Goal: Task Accomplishment & Management: Complete application form

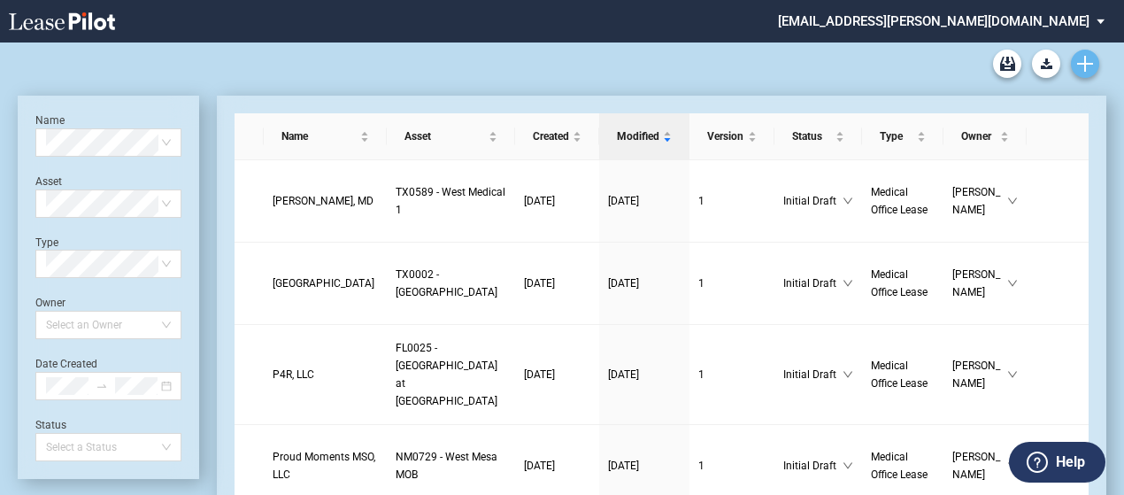
click at [1097, 65] on link "Create new document" at bounding box center [1085, 64] width 28 height 28
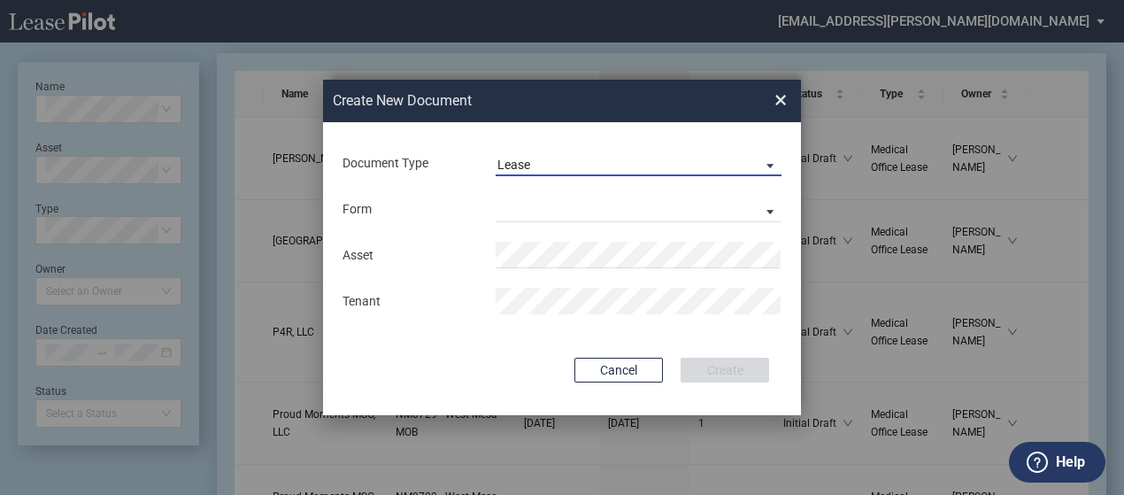
click at [749, 165] on span "Lease" at bounding box center [624, 166] width 254 height 18
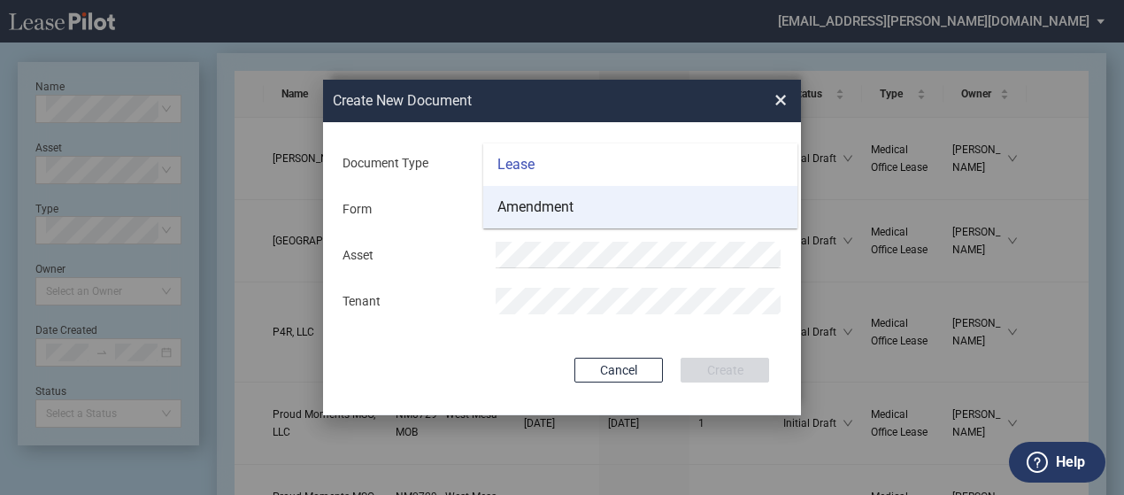
click at [688, 211] on md-option "Amendment" at bounding box center [640, 207] width 314 height 42
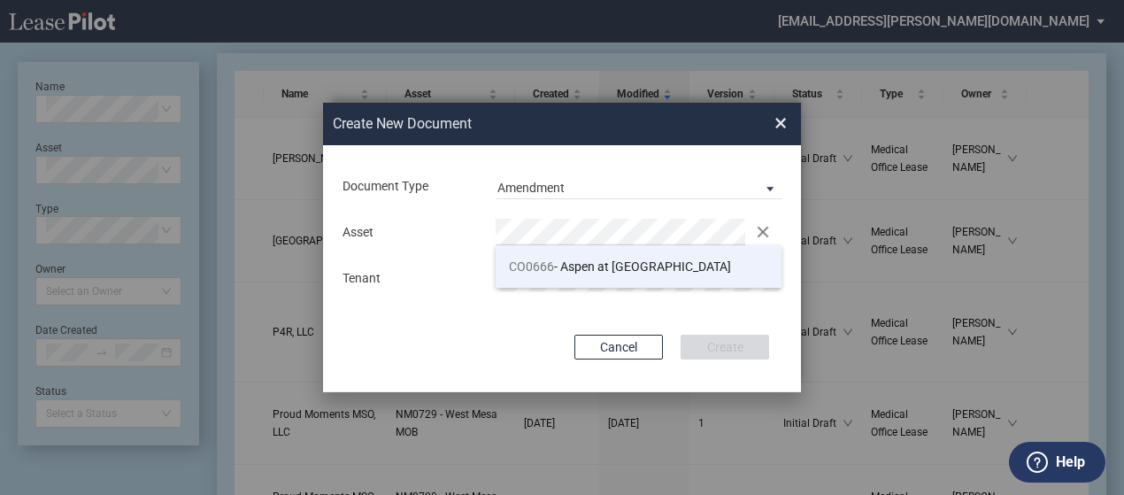
click at [589, 264] on span "CO0666 - Aspen at Sky Ridge" at bounding box center [620, 266] width 222 height 14
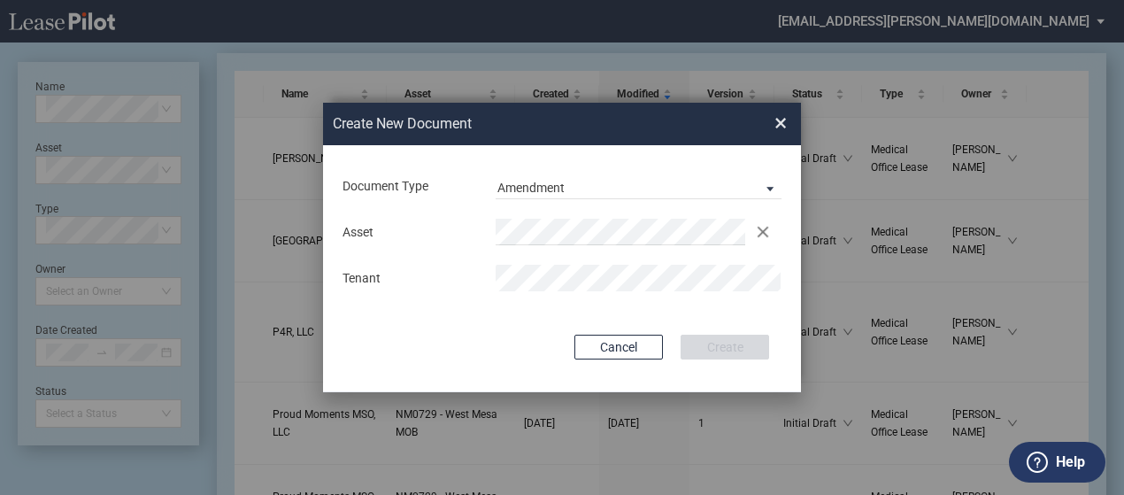
click at [589, 264] on md-input-container "Tenant" at bounding box center [562, 278] width 442 height 30
click at [744, 355] on button "Create" at bounding box center [724, 346] width 88 height 25
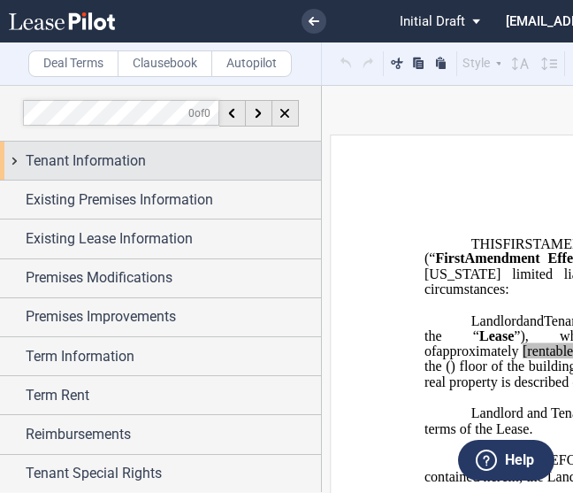
click at [9, 155] on div "Tenant Information" at bounding box center [160, 161] width 321 height 38
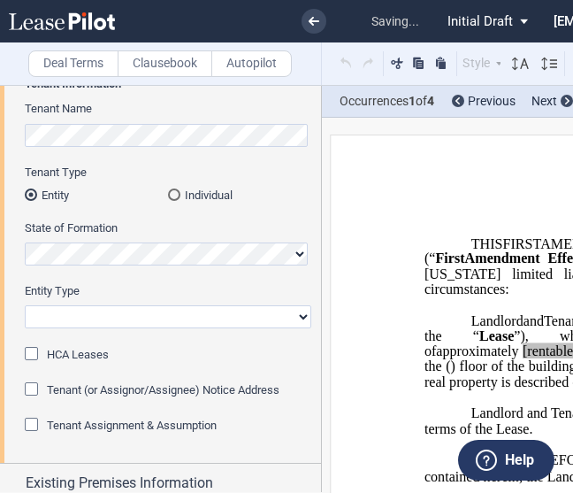
scroll to position [127, 0]
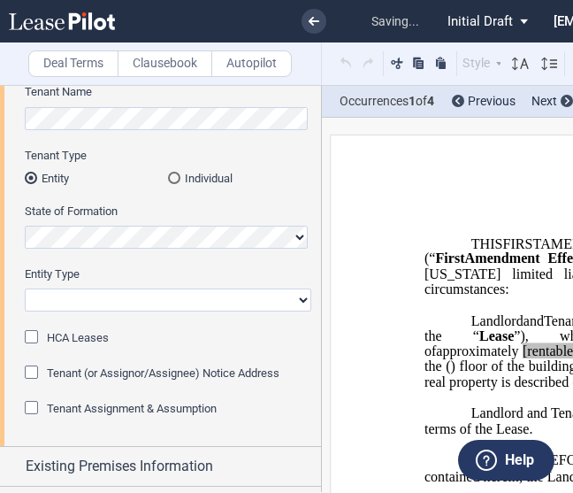
click at [133, 306] on select "Corporation Limited Liability Company General Partnership Limited Partnership O…" at bounding box center [168, 299] width 287 height 23
select select "Other"
click at [25, 288] on select "Corporation Limited Liability Company General Partnership Limited Partnership O…" at bounding box center [168, 299] width 287 height 23
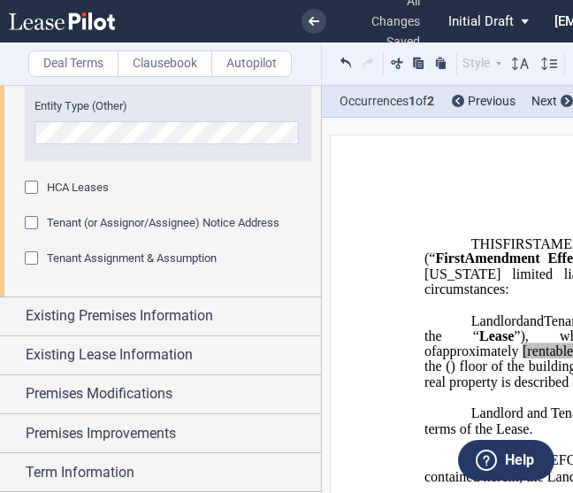
scroll to position [373, 0]
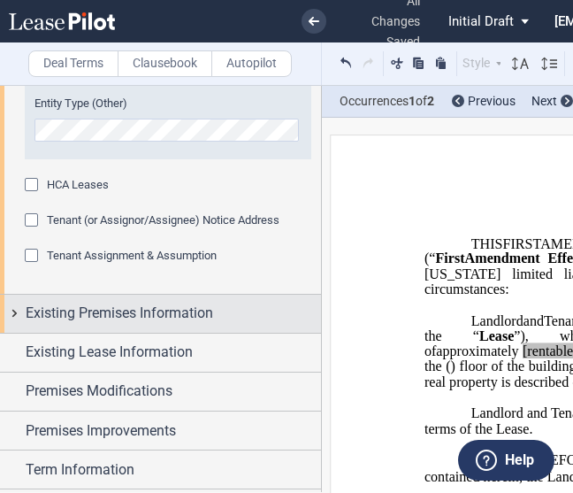
click at [12, 311] on div "Existing Premises Information" at bounding box center [160, 314] width 321 height 38
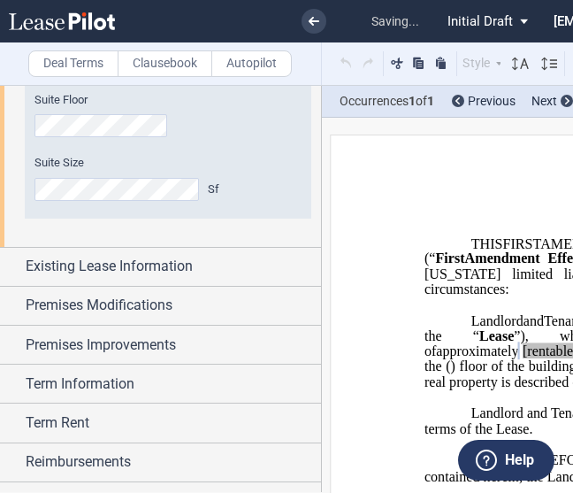
scroll to position [764, 0]
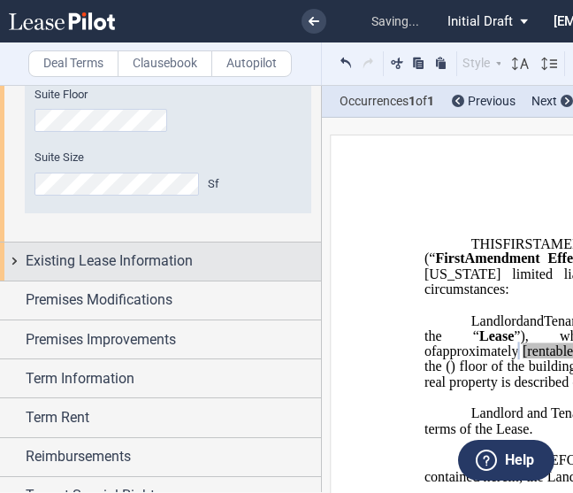
click at [18, 259] on div "Existing Lease Information" at bounding box center [160, 261] width 321 height 38
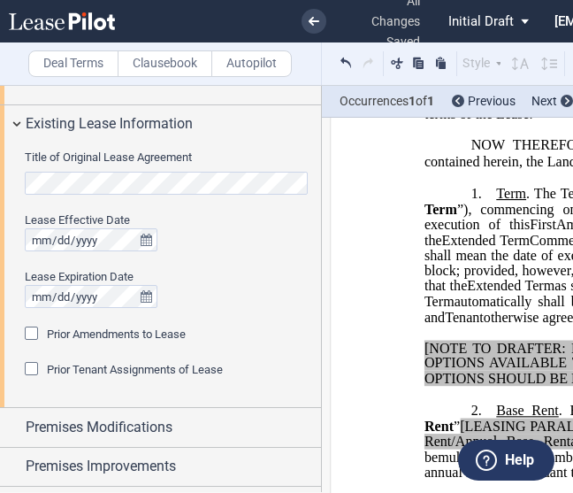
scroll to position [903, 0]
click at [33, 330] on div "Prior Amendments to Lease" at bounding box center [34, 335] width 18 height 18
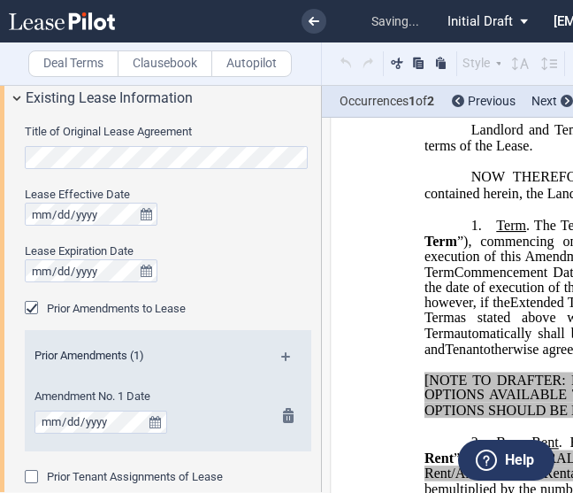
scroll to position [127, 0]
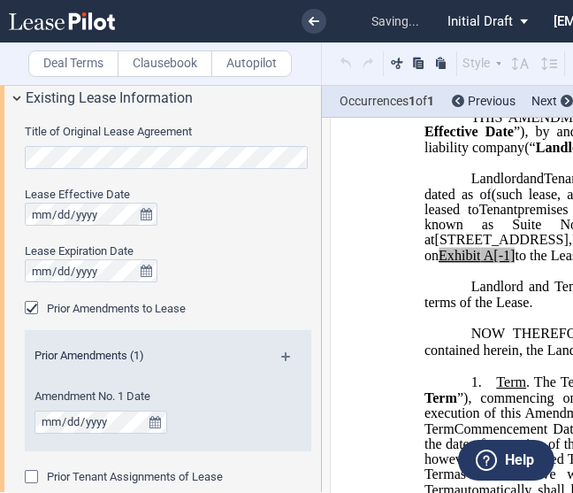
click at [281, 354] on md-icon at bounding box center [293, 362] width 24 height 21
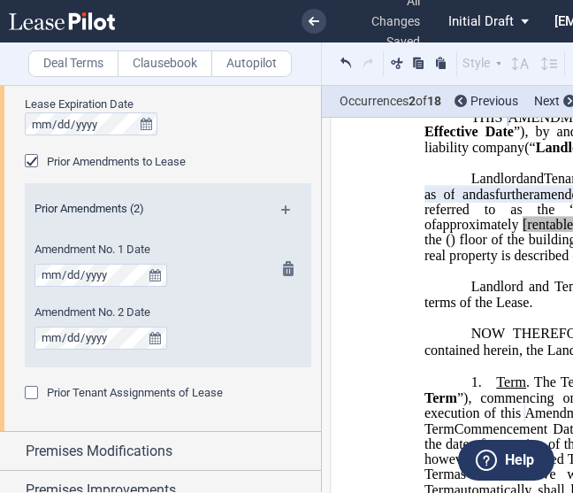
scroll to position [1082, 0]
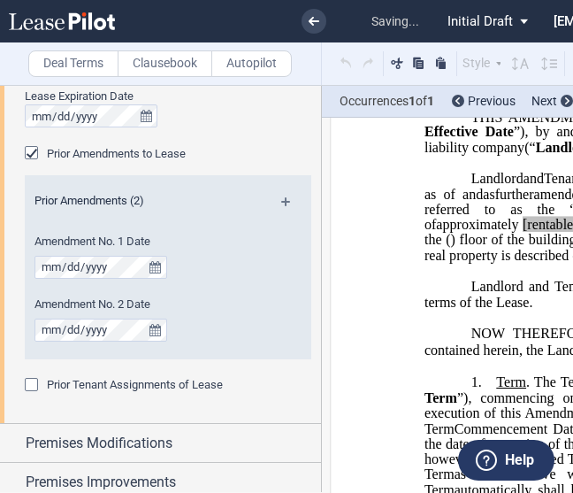
click at [283, 203] on md-icon at bounding box center [293, 207] width 24 height 21
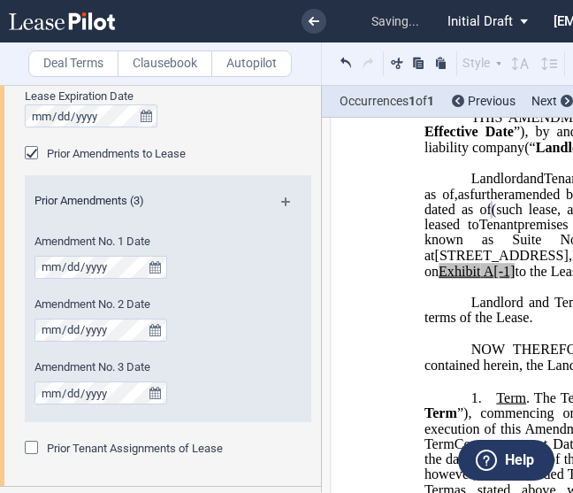
click at [283, 197] on md-icon at bounding box center [293, 207] width 24 height 21
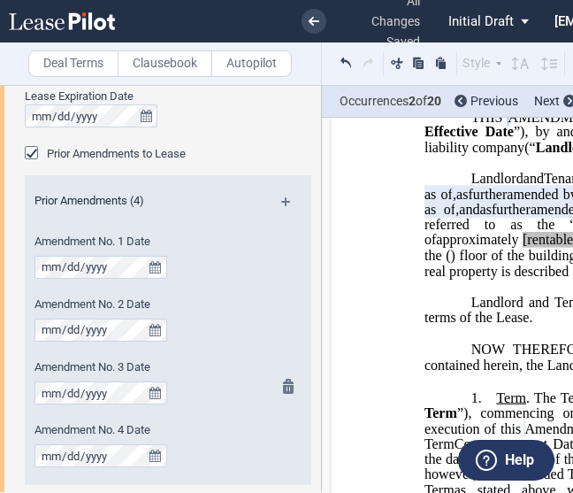
scroll to position [1144, 0]
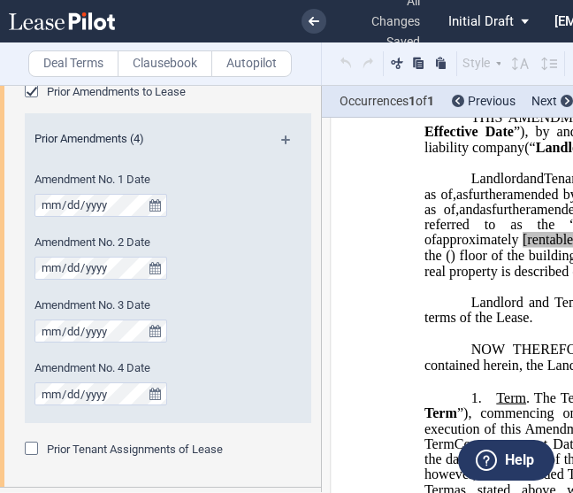
click at [283, 143] on md-icon at bounding box center [293, 145] width 24 height 21
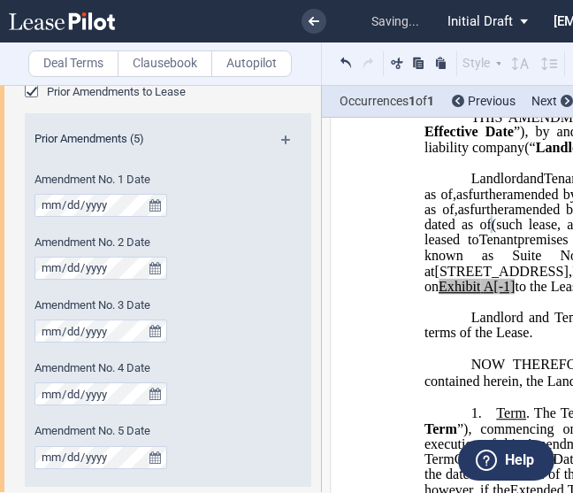
click at [281, 138] on md-icon at bounding box center [293, 145] width 24 height 21
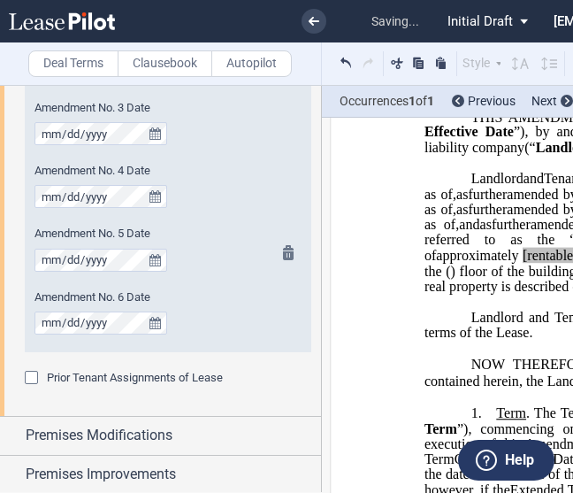
scroll to position [1167, 0]
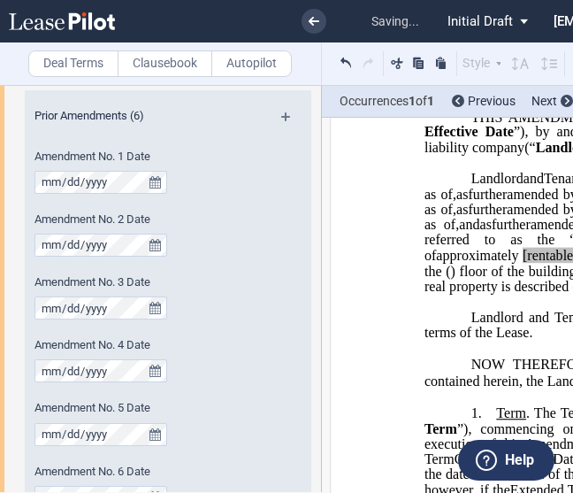
click at [286, 117] on md-icon at bounding box center [293, 122] width 24 height 21
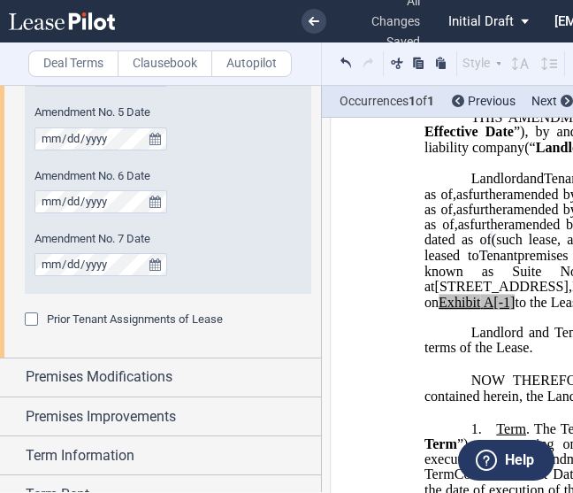
scroll to position [0, 0]
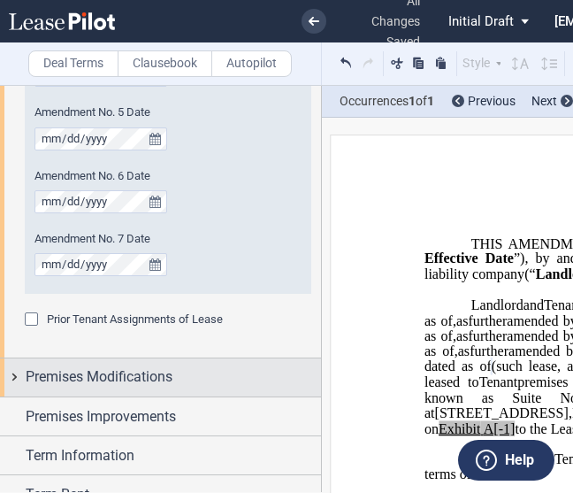
click at [9, 374] on div "Premises Modifications" at bounding box center [160, 377] width 321 height 38
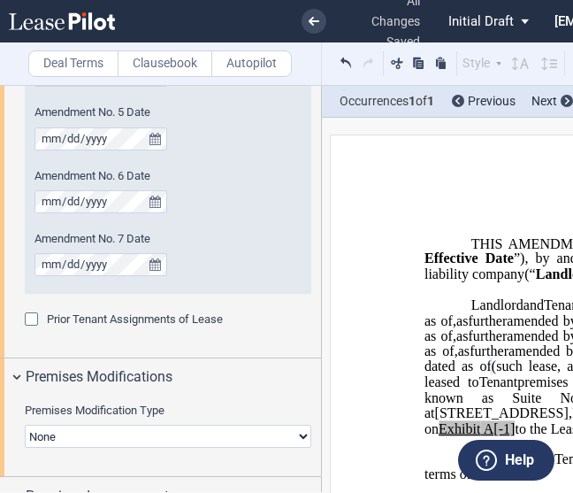
scroll to position [1674, 0]
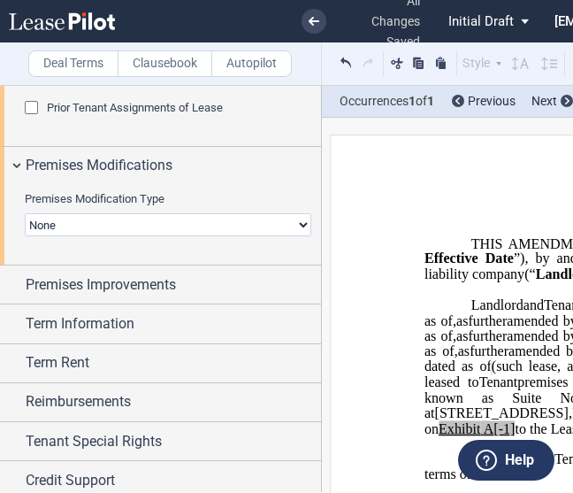
click at [184, 224] on select "None Expansion Relocation" at bounding box center [168, 224] width 287 height 23
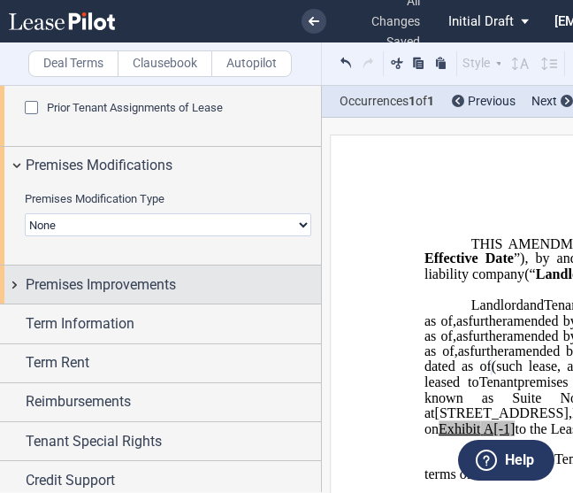
click at [11, 288] on div "Premises Improvements" at bounding box center [160, 284] width 321 height 38
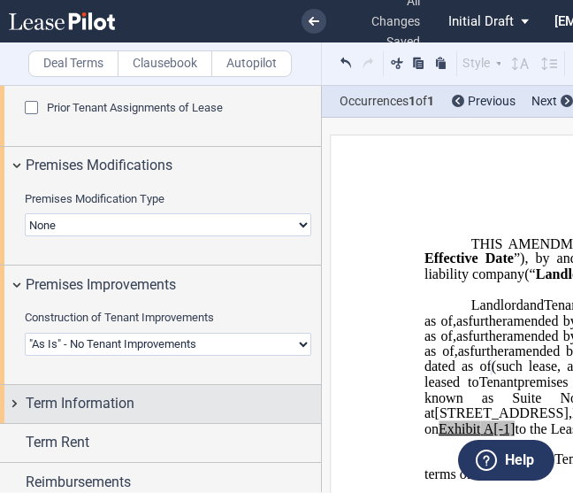
click at [12, 401] on div "Term Information" at bounding box center [160, 404] width 321 height 38
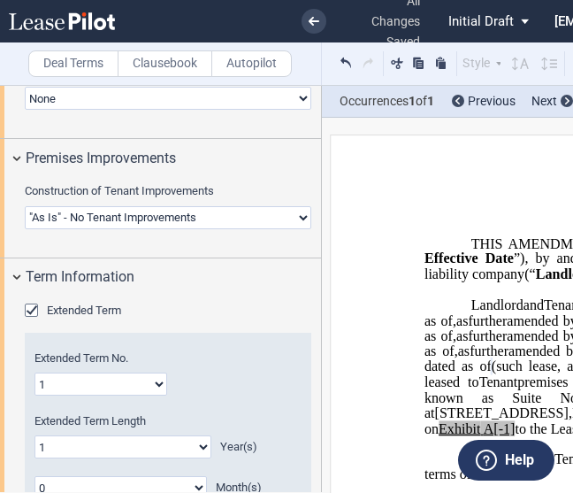
scroll to position [1896, 0]
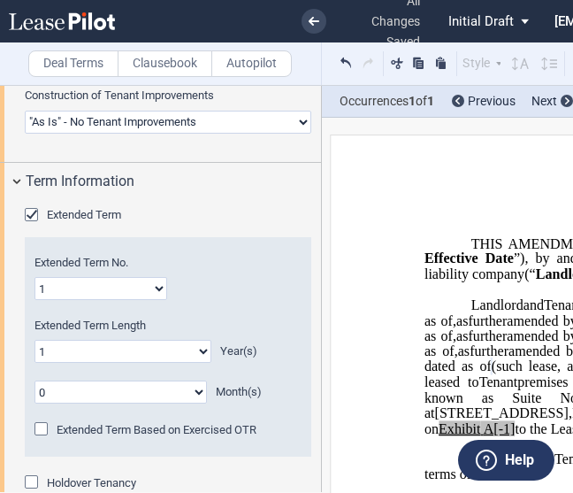
click at [88, 280] on select "1 2 3 4 5 6 7 8 9 10 11 12 13 14 15 16 17 18 19 20" at bounding box center [101, 288] width 133 height 23
select select "number:6"
click at [35, 277] on select "1 2 3 4 5 6 7 8 9 10 11 12 13 14 15 16 17 18 19 20" at bounding box center [101, 288] width 133 height 23
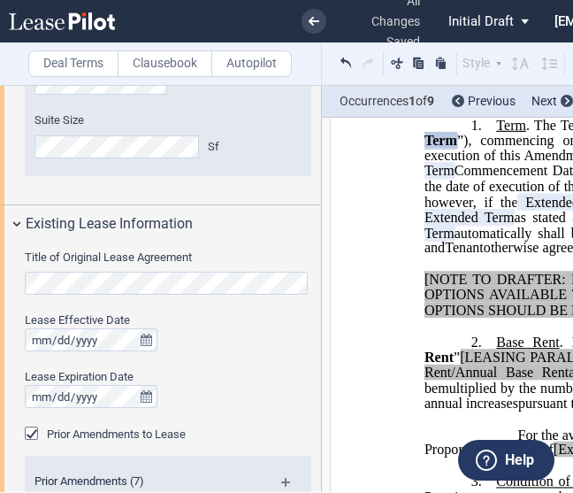
scroll to position [801, 0]
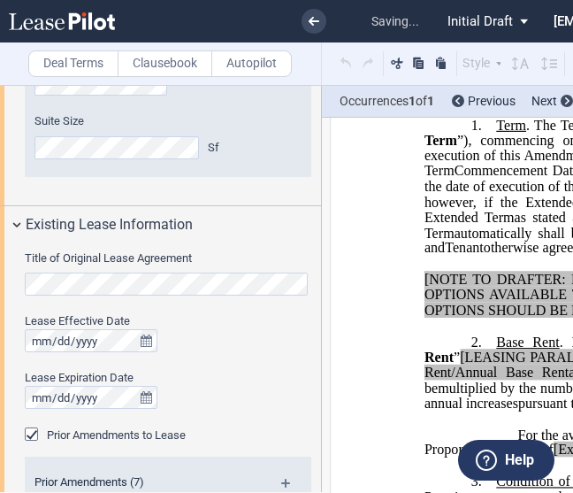
click at [290, 401] on div at bounding box center [168, 397] width 287 height 23
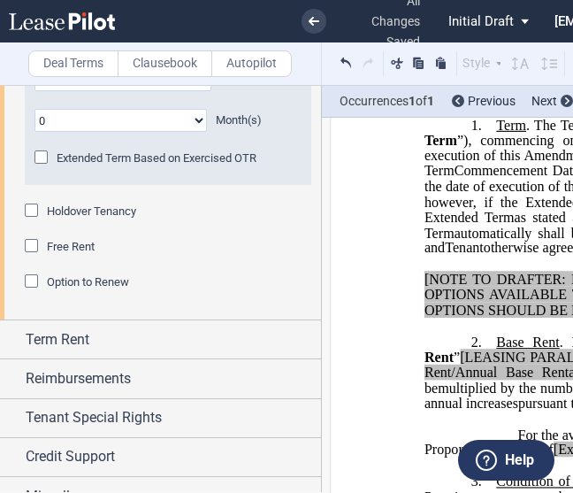
scroll to position [2188, 0]
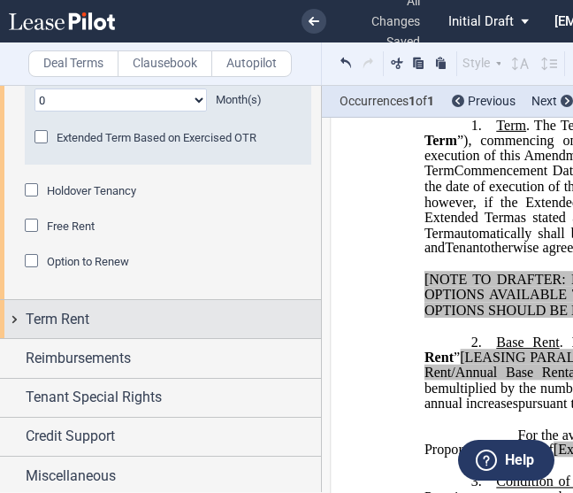
click at [16, 312] on div "Term Rent" at bounding box center [160, 319] width 321 height 38
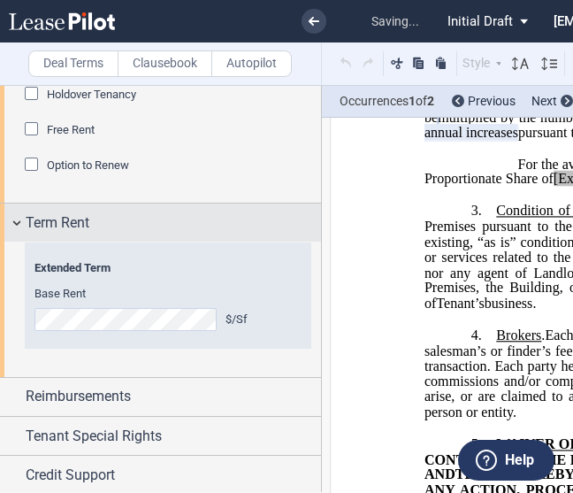
scroll to position [2323, 0]
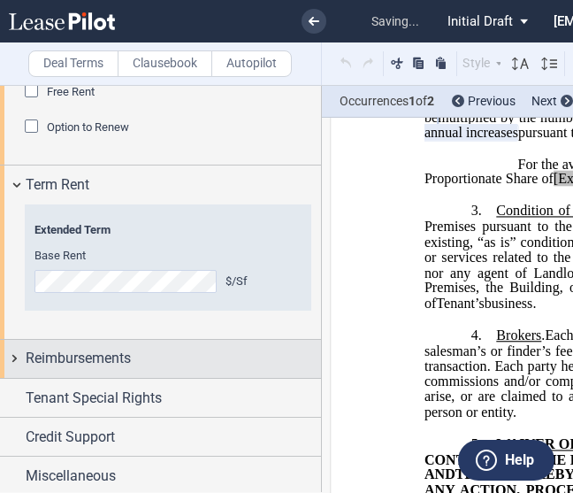
click at [12, 360] on div "Reimbursements" at bounding box center [160, 359] width 321 height 38
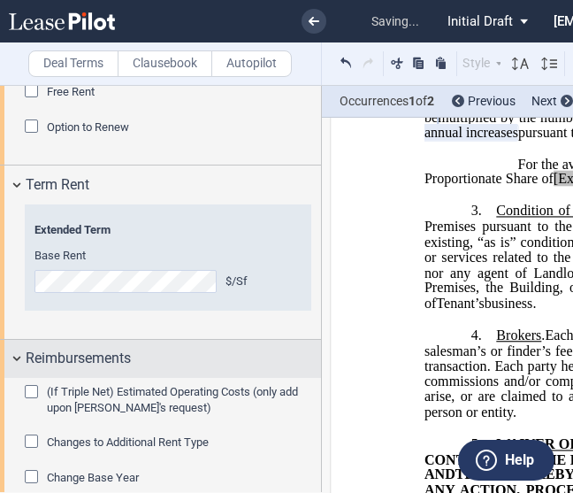
scroll to position [2424, 0]
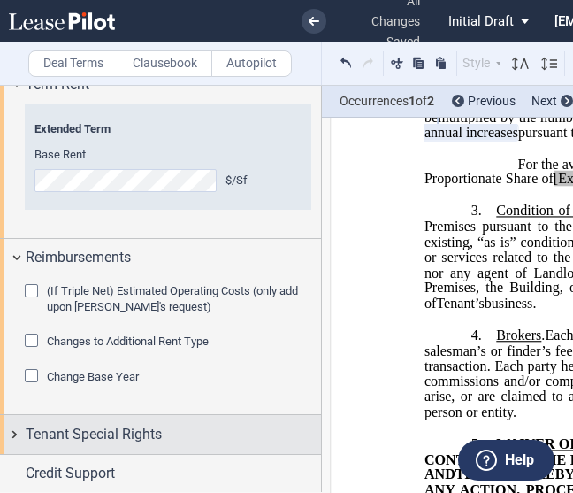
click at [7, 427] on div "Tenant Special Rights" at bounding box center [160, 434] width 321 height 38
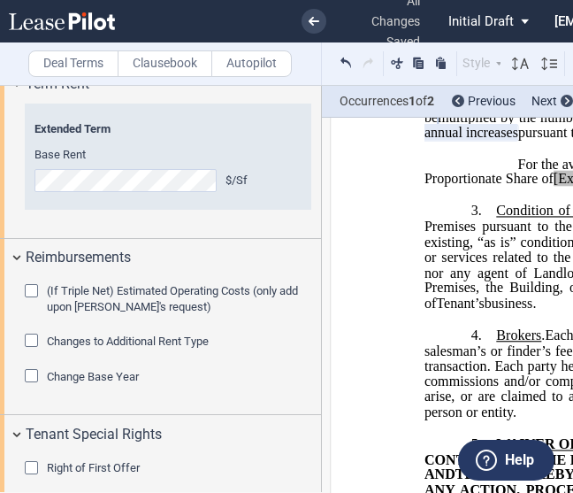
scroll to position [2548, 0]
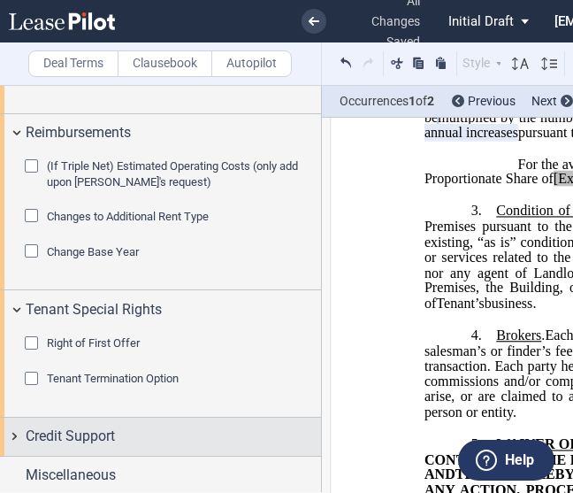
click at [14, 429] on div "Credit Support" at bounding box center [160, 437] width 321 height 38
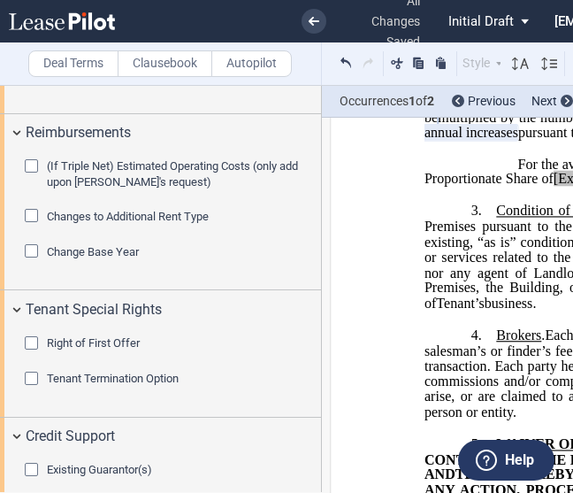
scroll to position [2670, 0]
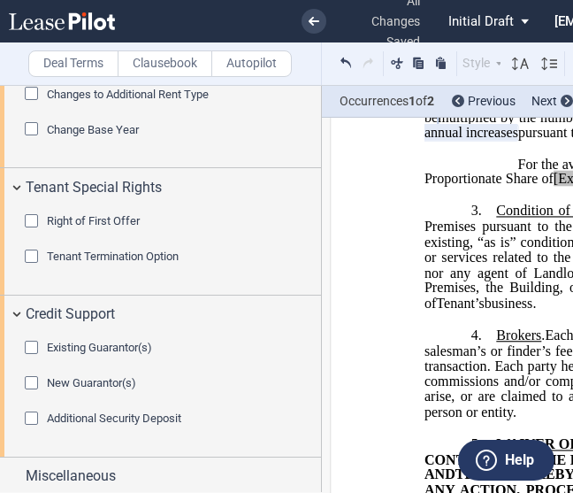
click at [32, 343] on div "Existing Guarantor(s)" at bounding box center [34, 350] width 18 height 18
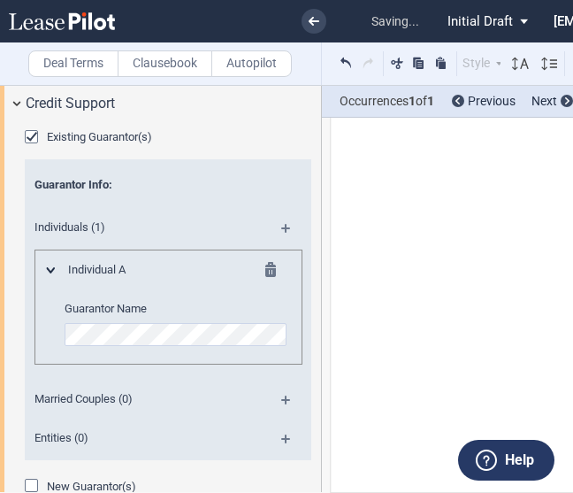
scroll to position [2984, 0]
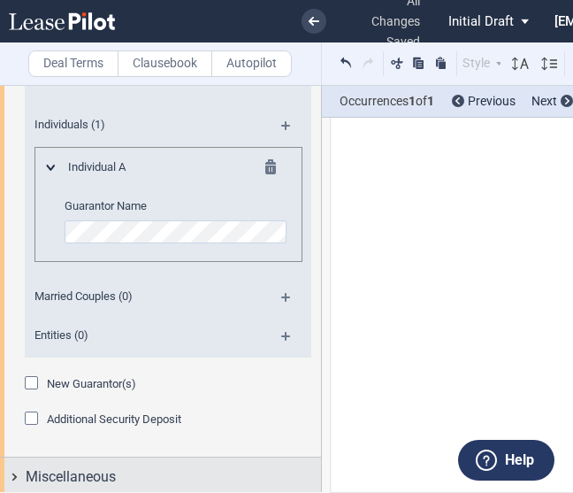
click at [14, 474] on div "Miscellaneous" at bounding box center [160, 476] width 321 height 38
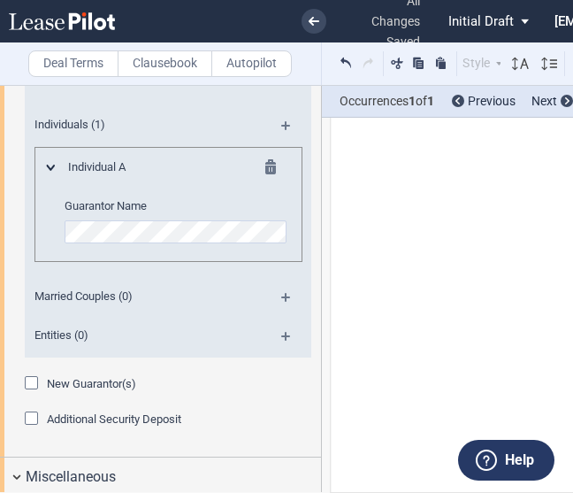
scroll to position [3366, 0]
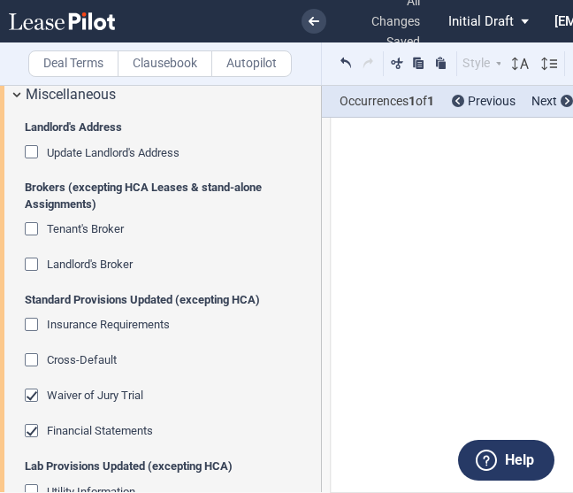
click at [31, 263] on div "Landlord's Broker" at bounding box center [34, 266] width 18 height 18
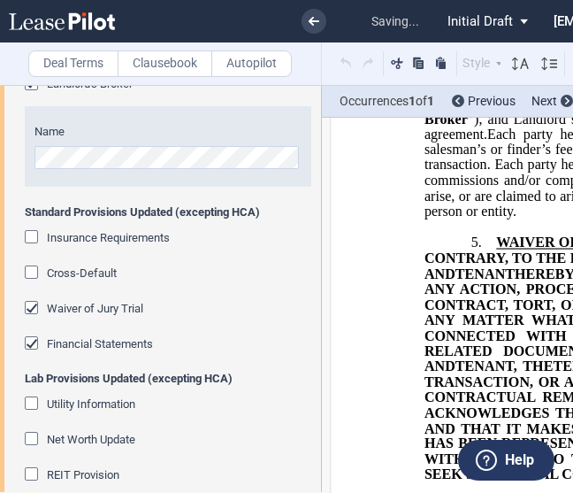
scroll to position [3546, 0]
click at [35, 234] on div "Insurance Requirements" at bounding box center [34, 239] width 18 height 18
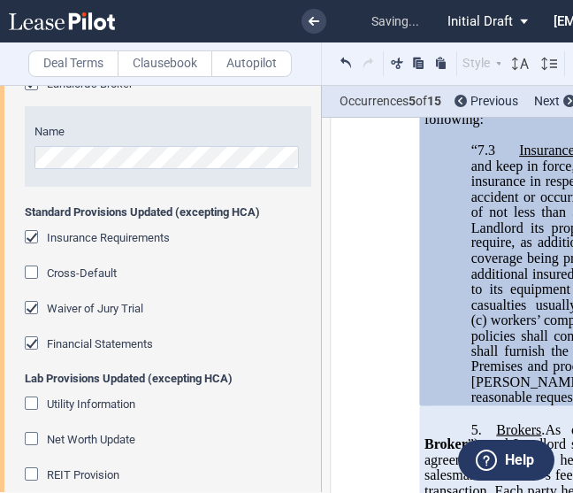
click at [33, 269] on div "Cross-Default" at bounding box center [34, 274] width 18 height 18
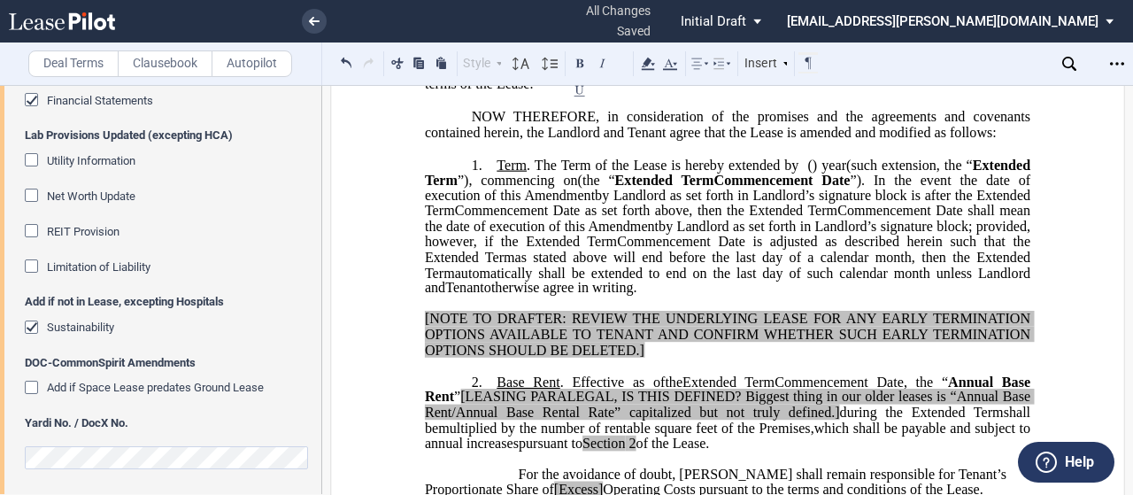
scroll to position [0, 0]
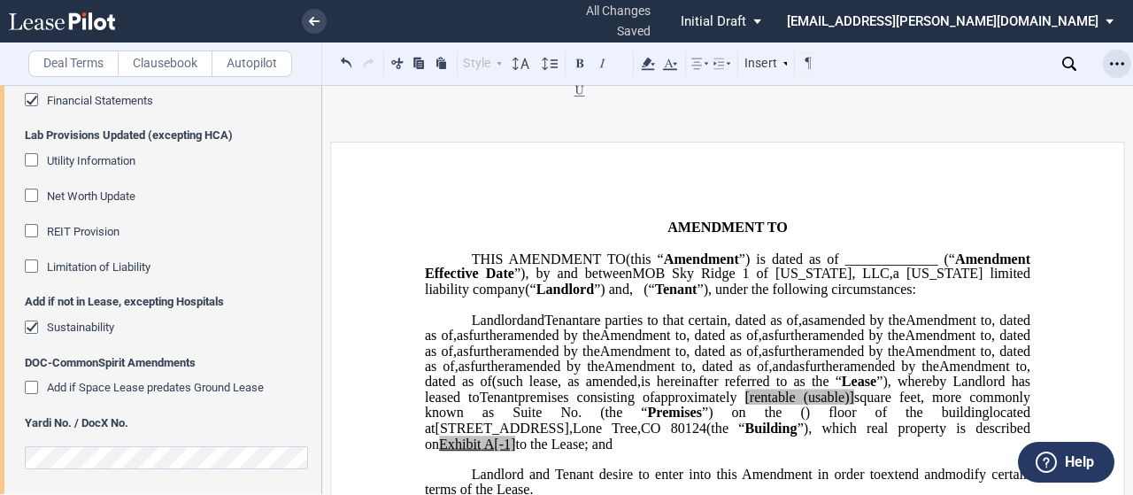
click at [1123, 58] on icon "Open Lease options menu" at bounding box center [1117, 64] width 14 height 14
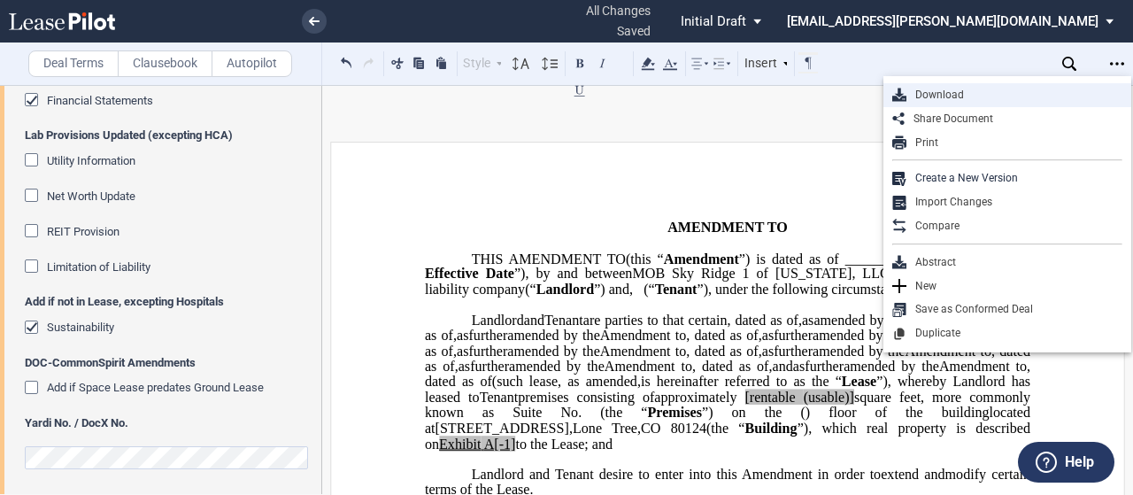
click at [919, 84] on div "Download" at bounding box center [1007, 95] width 248 height 24
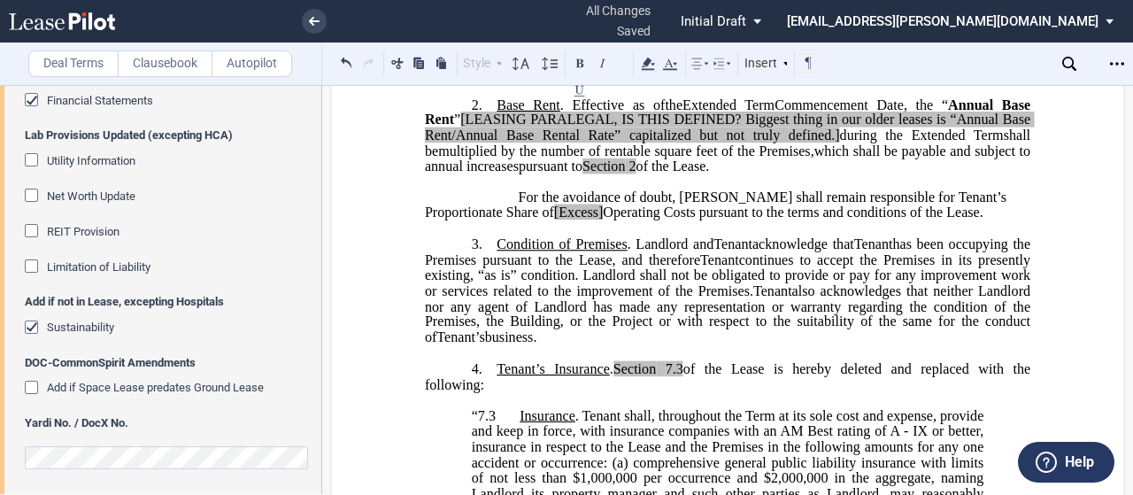
scroll to position [685, 0]
